Goal: Check status: Check status

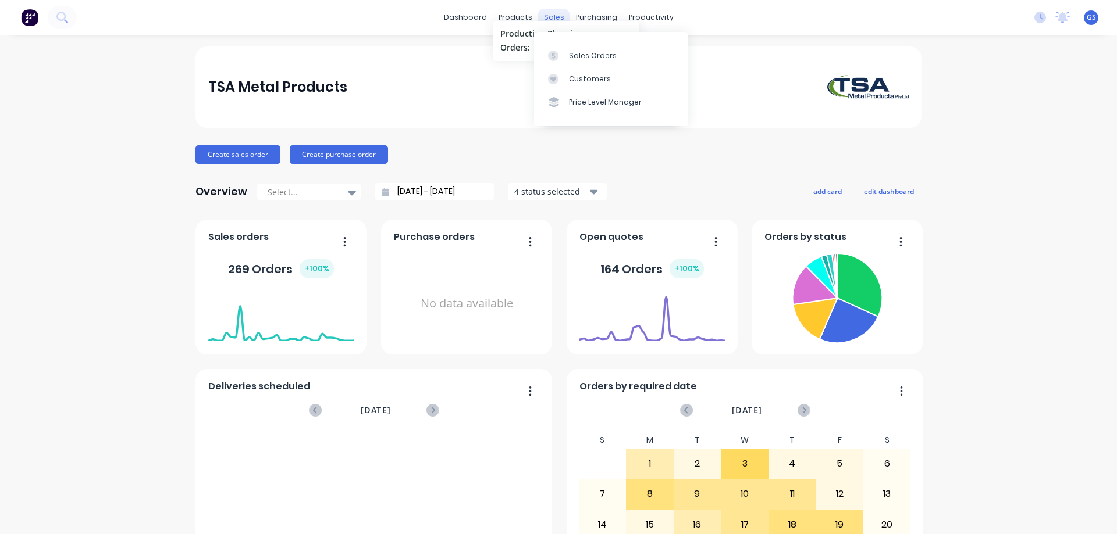
click at [549, 16] on div "sales" at bounding box center [554, 17] width 32 height 17
click at [578, 55] on div "Sales Orders" at bounding box center [593, 56] width 48 height 10
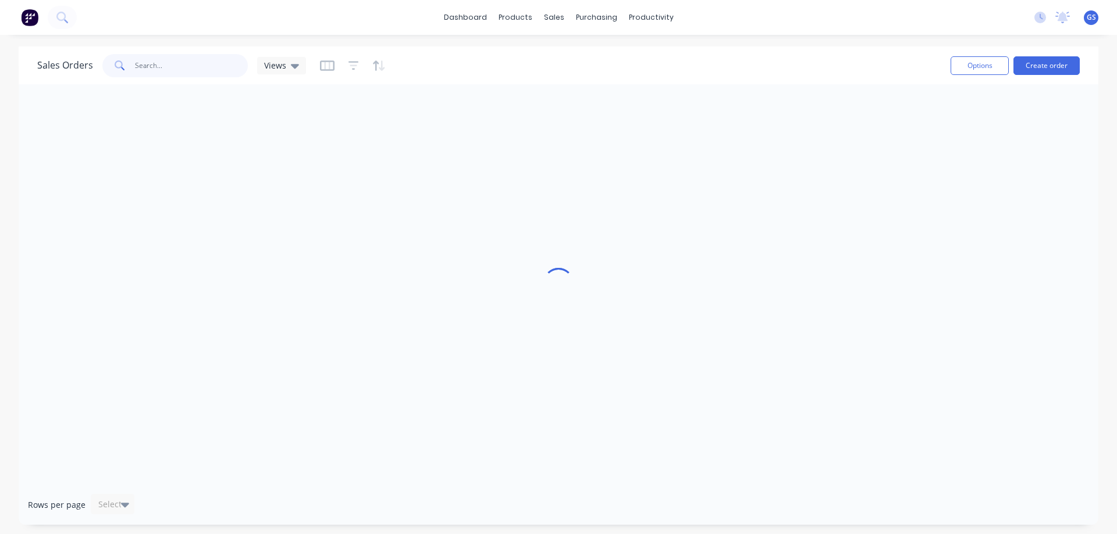
click at [140, 66] on input "text" at bounding box center [191, 65] width 113 height 23
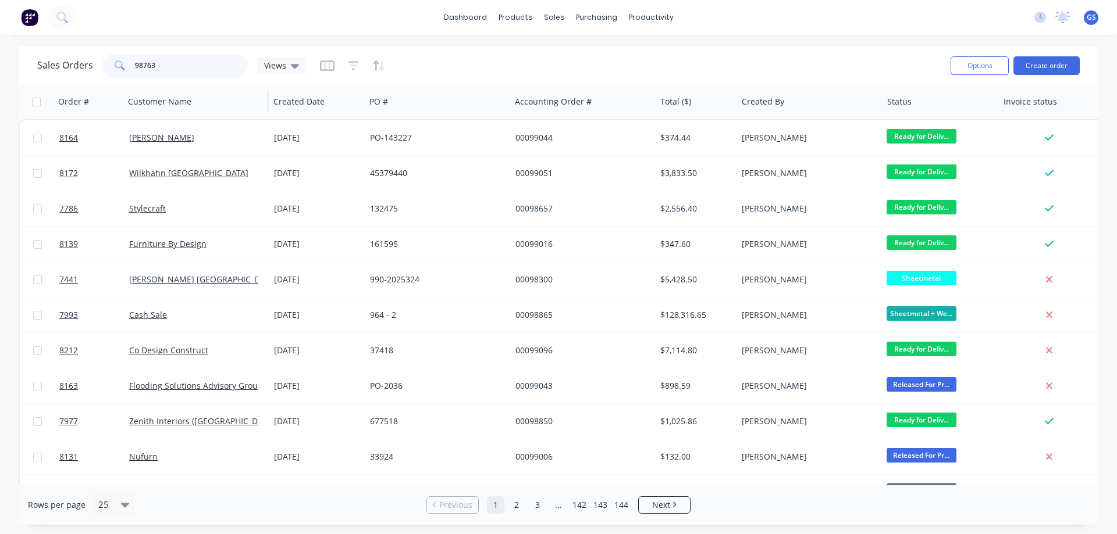
type input "98763"
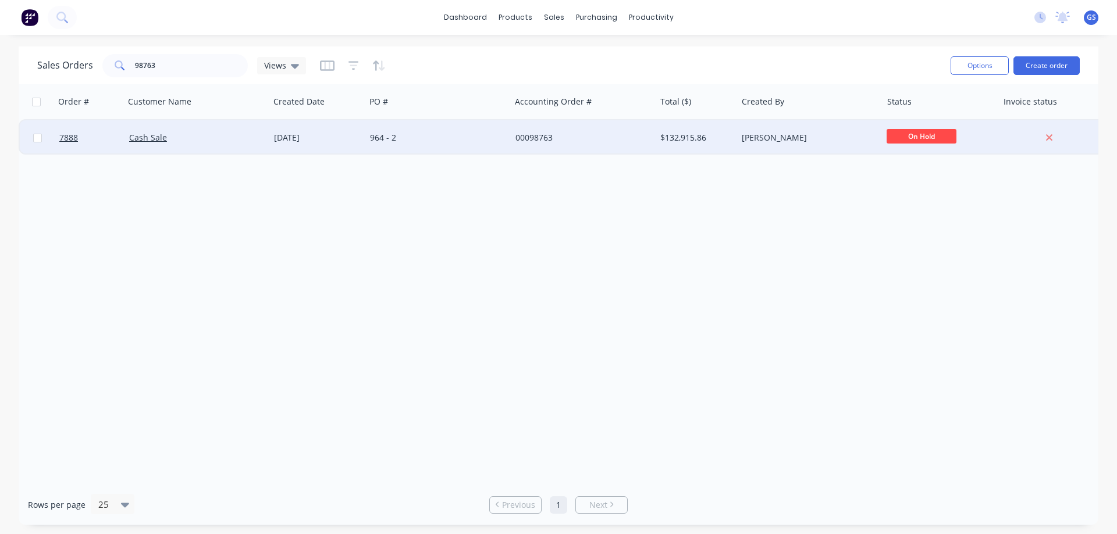
click at [131, 144] on div "Cash Sale" at bounding box center [196, 137] width 145 height 35
